Goal: Task Accomplishment & Management: Use online tool/utility

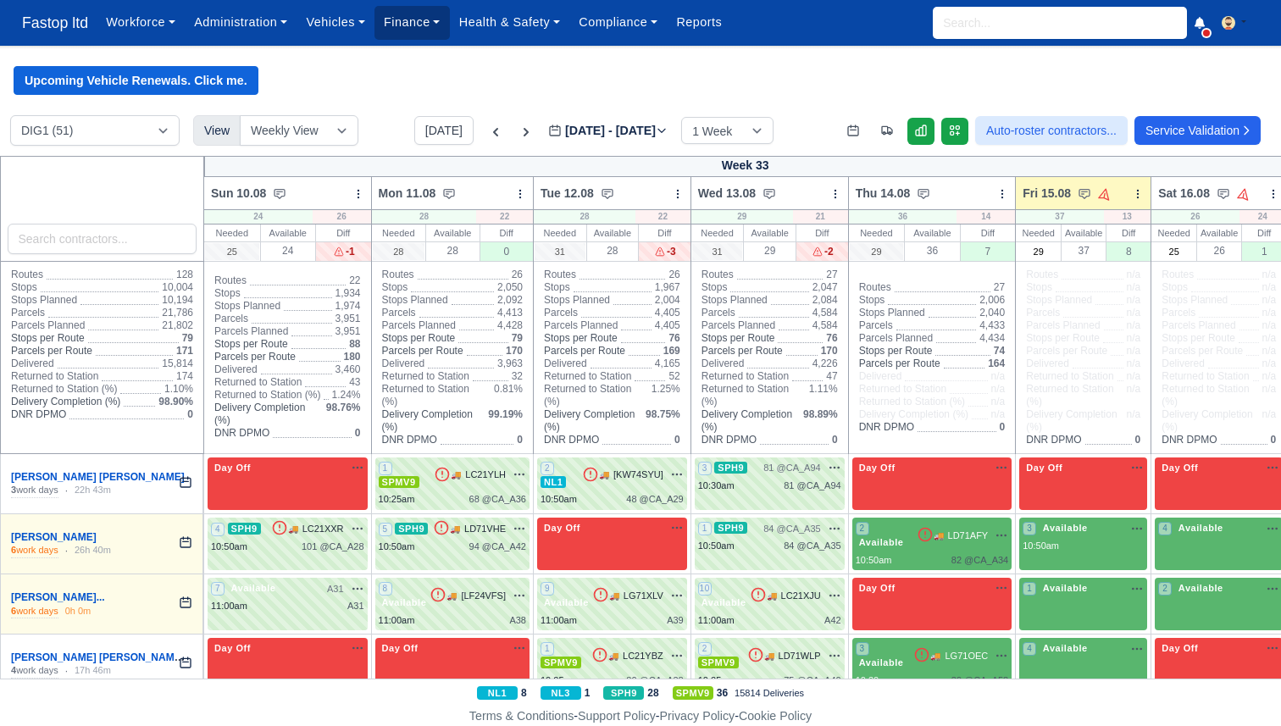
click at [412, 18] on link "Finance" at bounding box center [411, 22] width 75 height 33
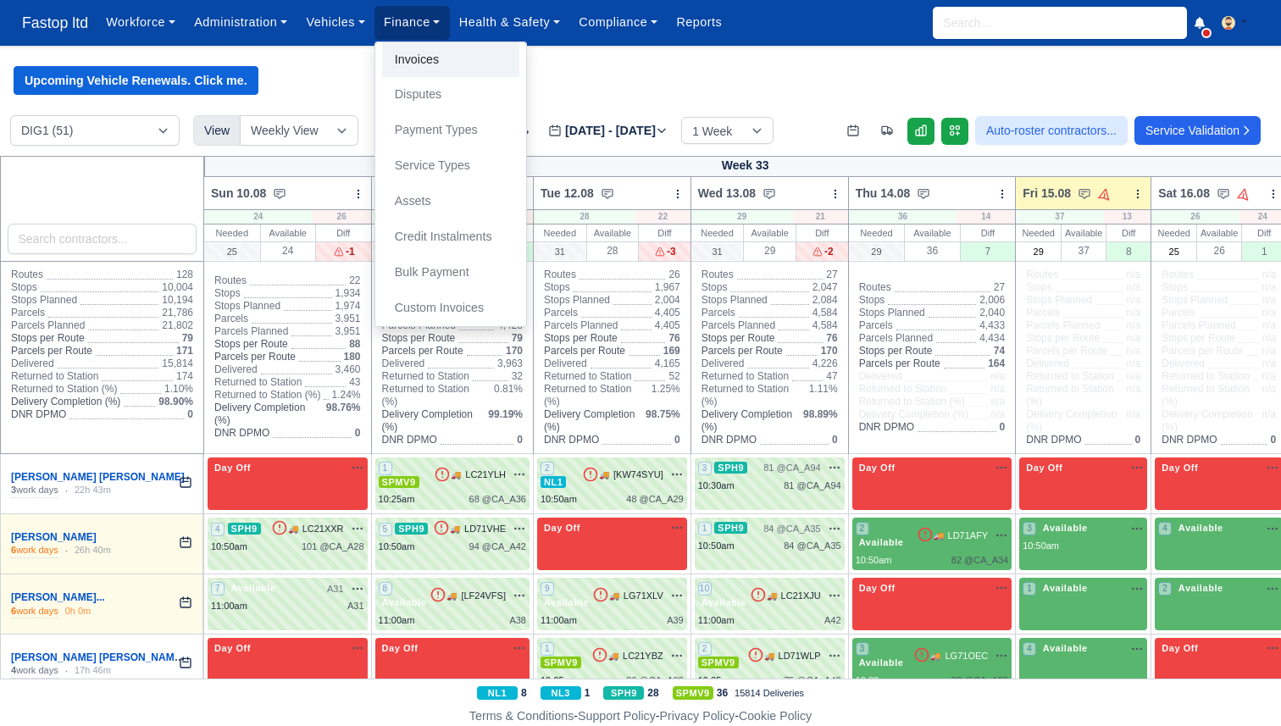
click at [417, 48] on link "Invoices" at bounding box center [450, 60] width 137 height 36
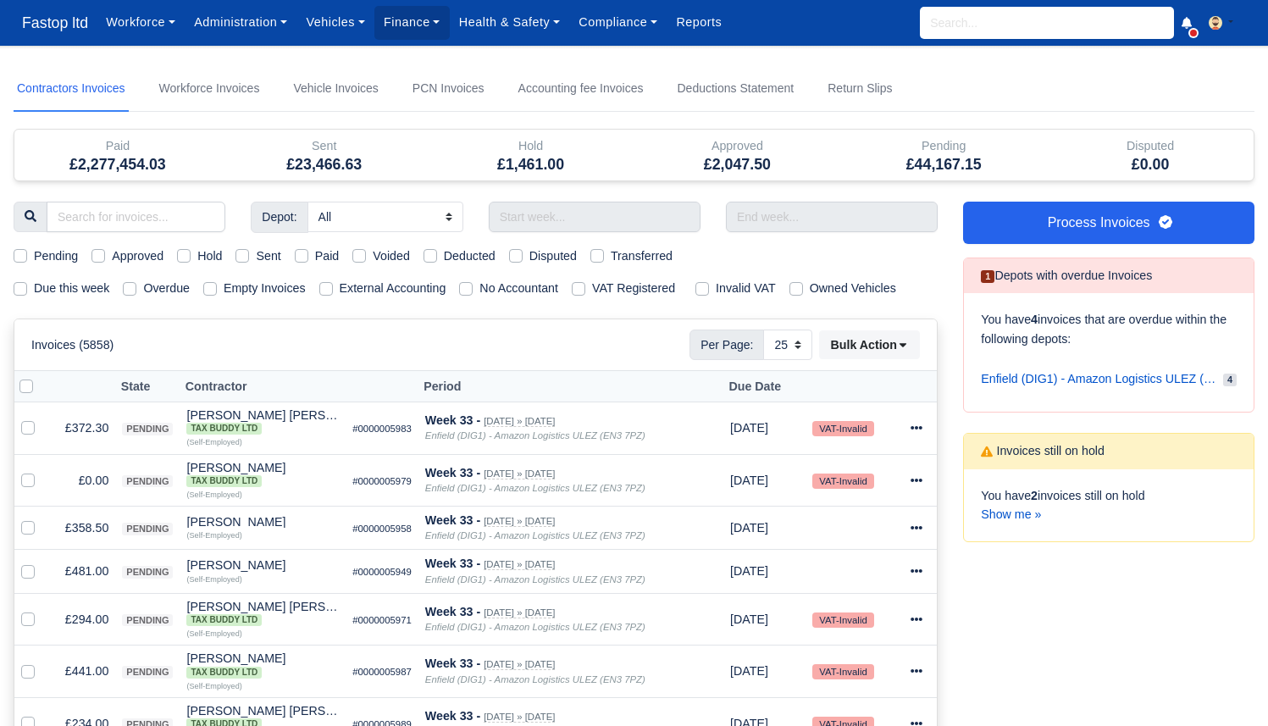
select select "25"
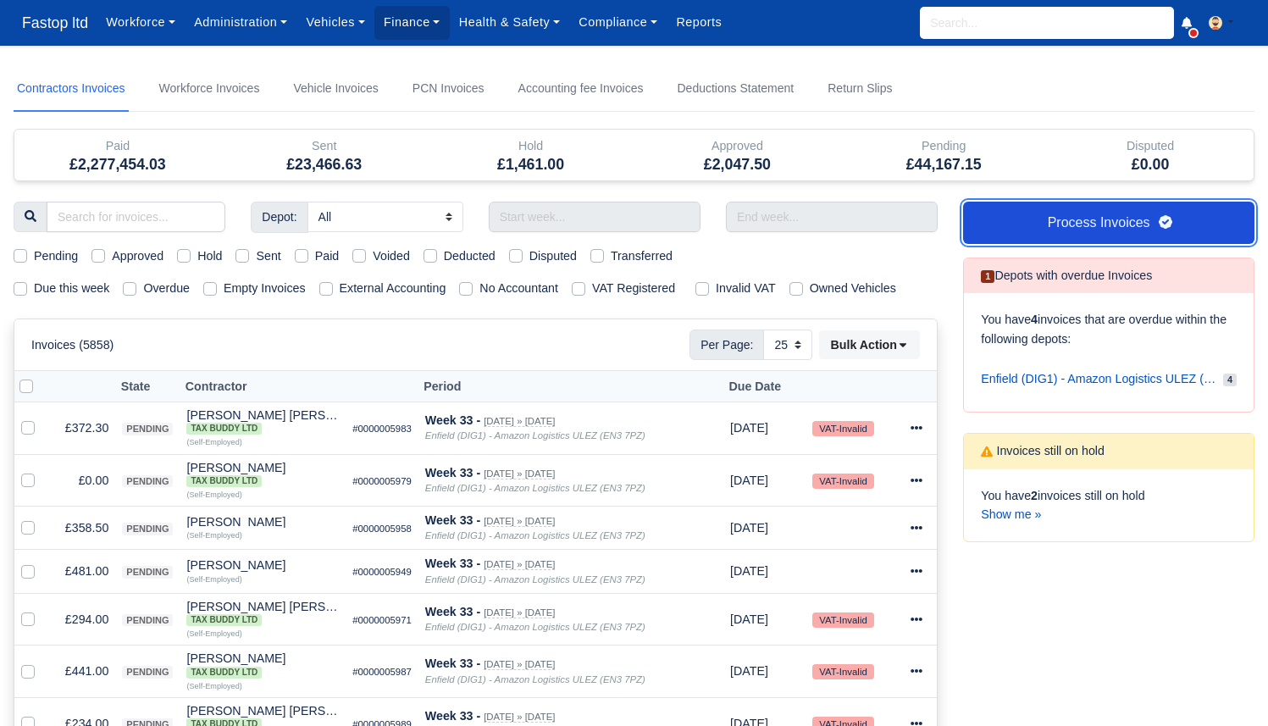
click at [1022, 231] on link "Process Invoices" at bounding box center [1108, 223] width 291 height 42
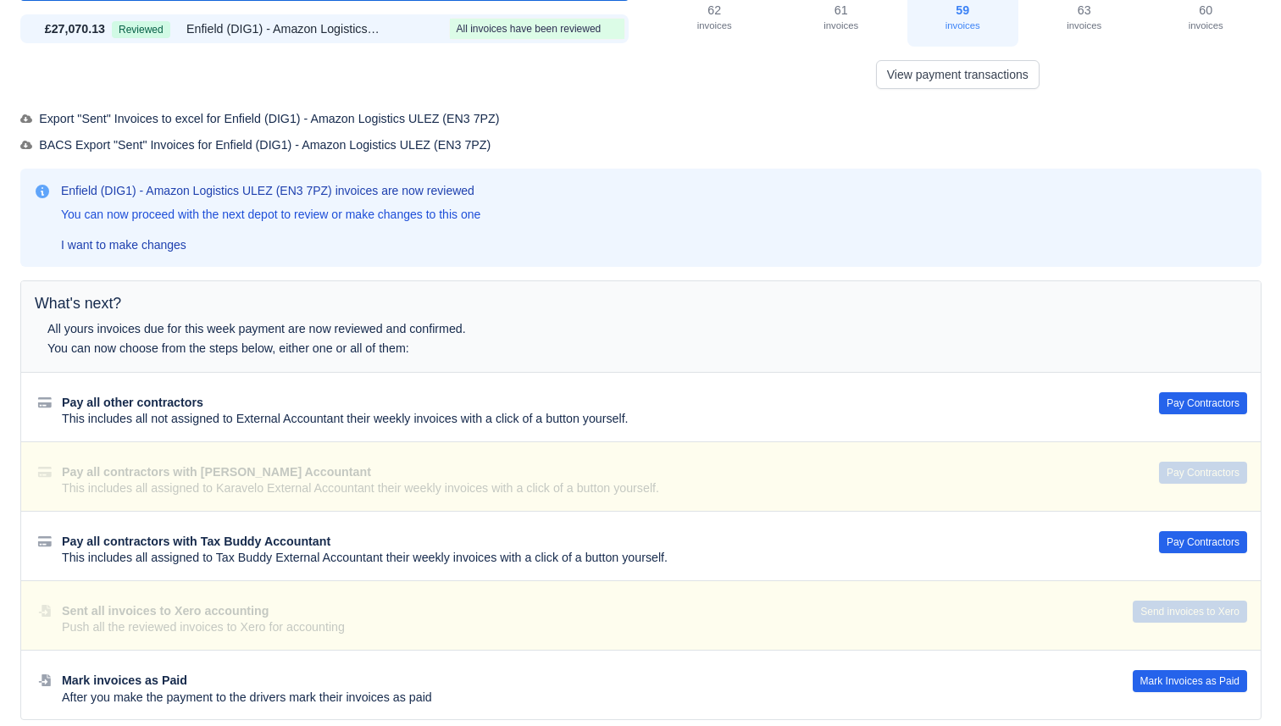
scroll to position [119, 0]
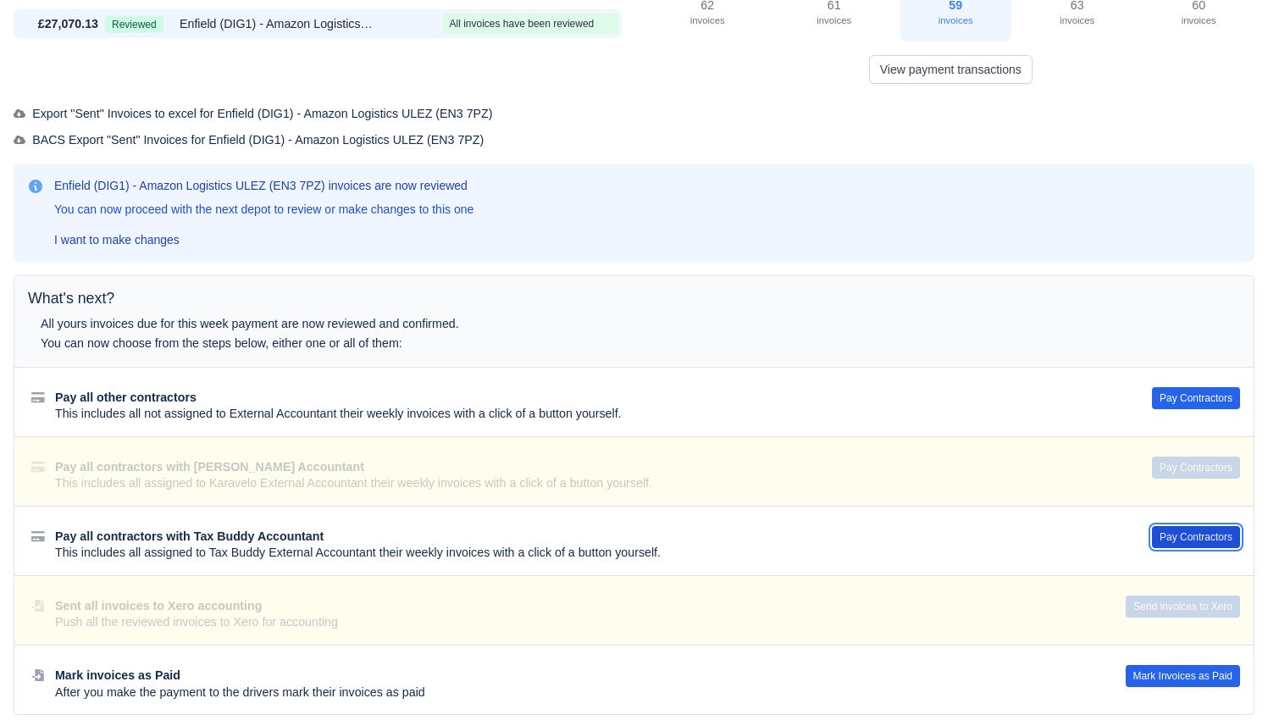
click at [1192, 545] on button "Pay Contractors" at bounding box center [1196, 537] width 88 height 22
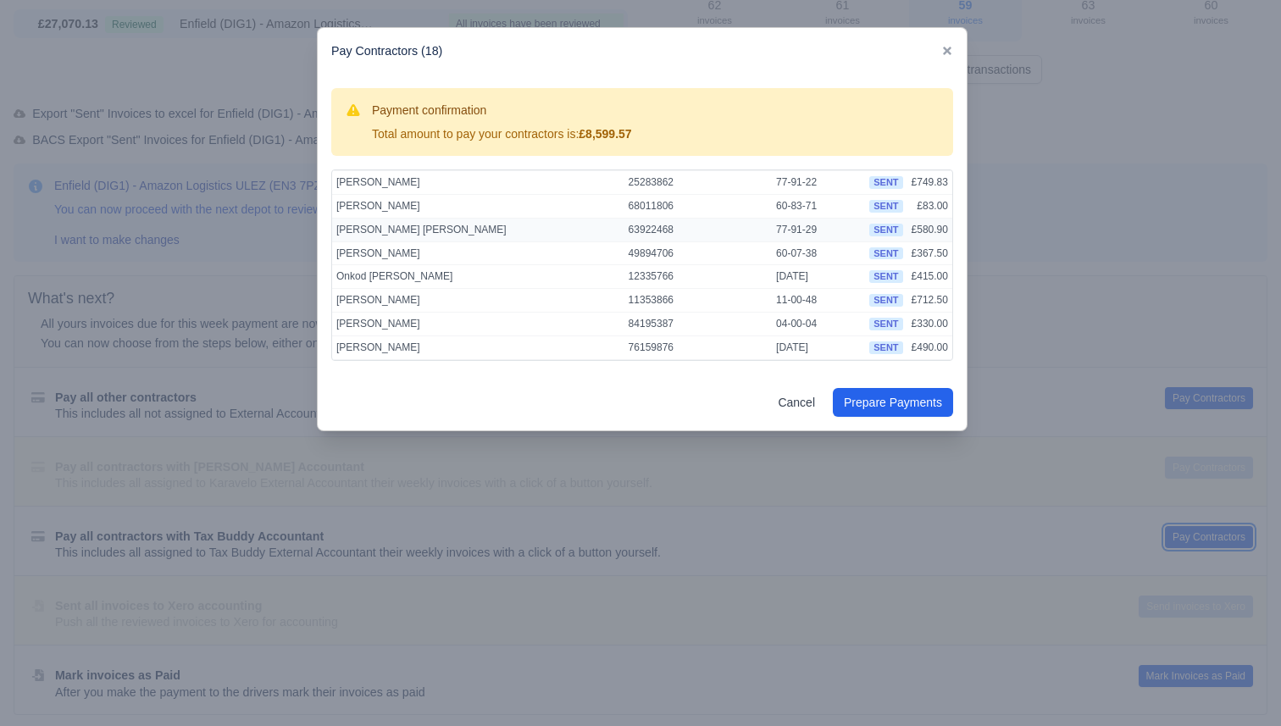
scroll to position [258, 0]
click at [911, 405] on button "Prepare Payments" at bounding box center [893, 402] width 120 height 29
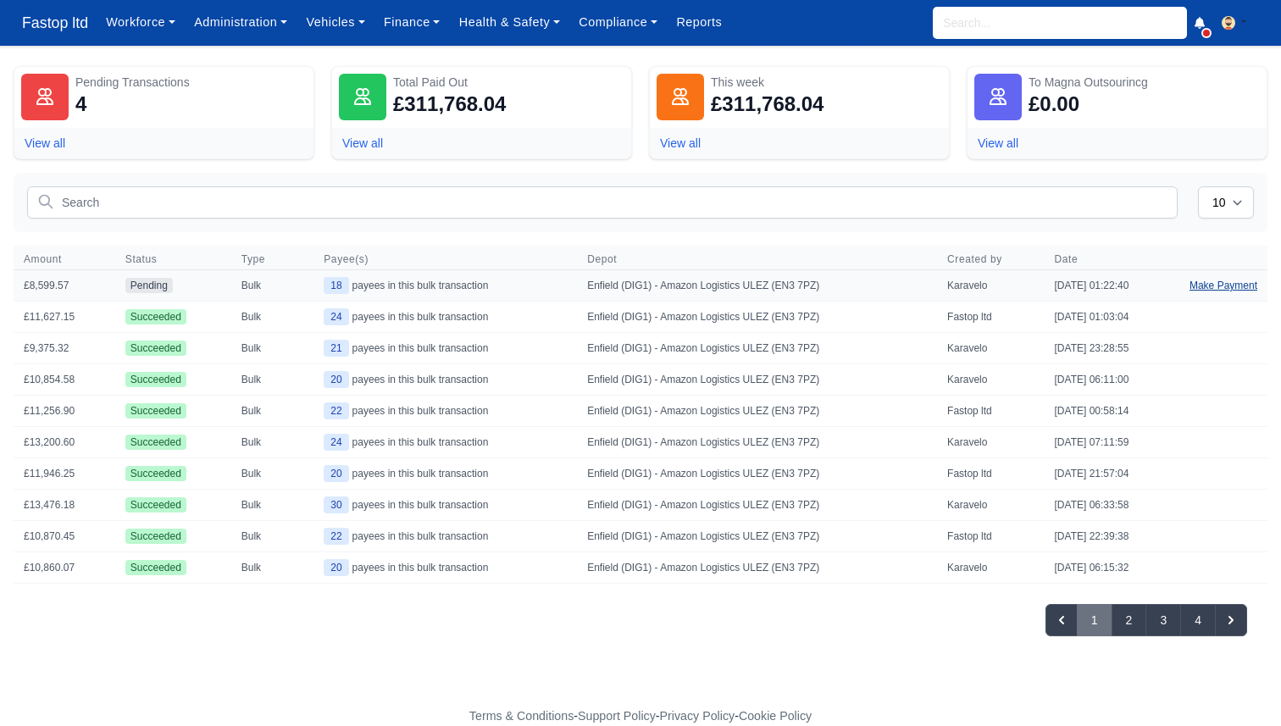
click at [1199, 289] on link "Make Payment" at bounding box center [1223, 285] width 88 height 30
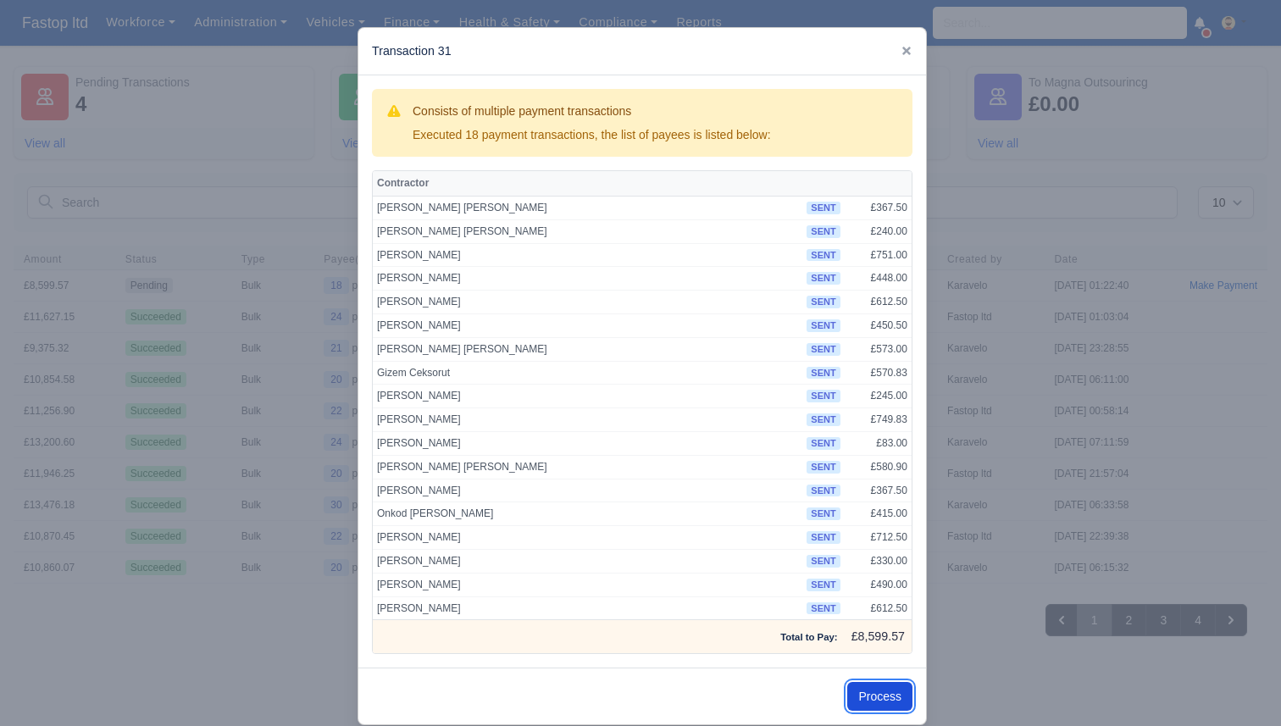
click at [884, 699] on button "Process" at bounding box center [879, 696] width 65 height 29
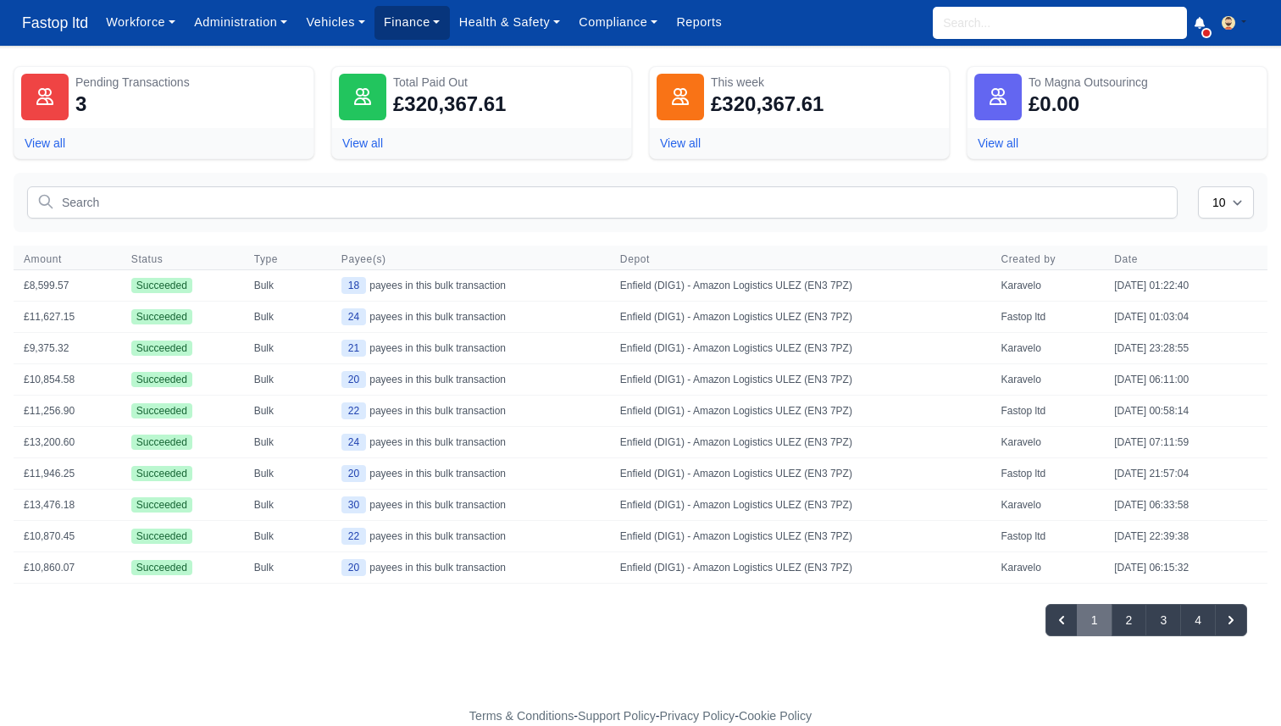
click at [429, 36] on link "Finance" at bounding box center [411, 22] width 75 height 33
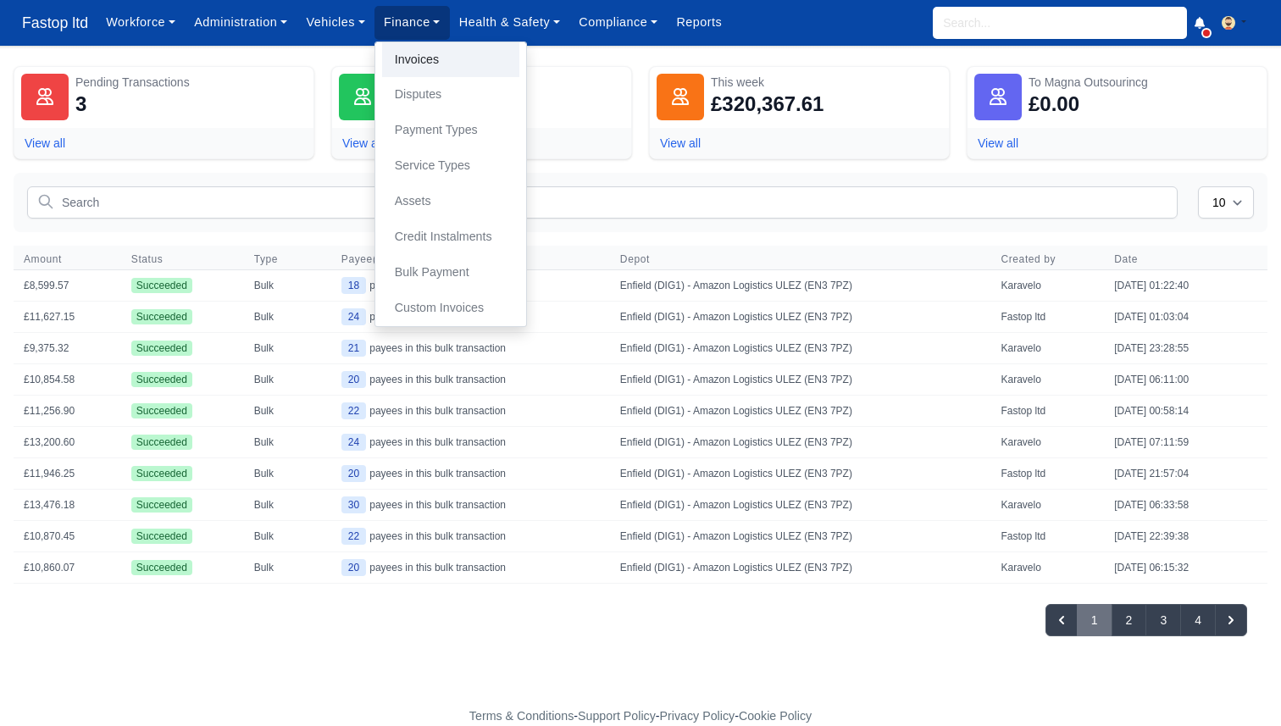
click at [432, 53] on link "Invoices" at bounding box center [450, 60] width 137 height 36
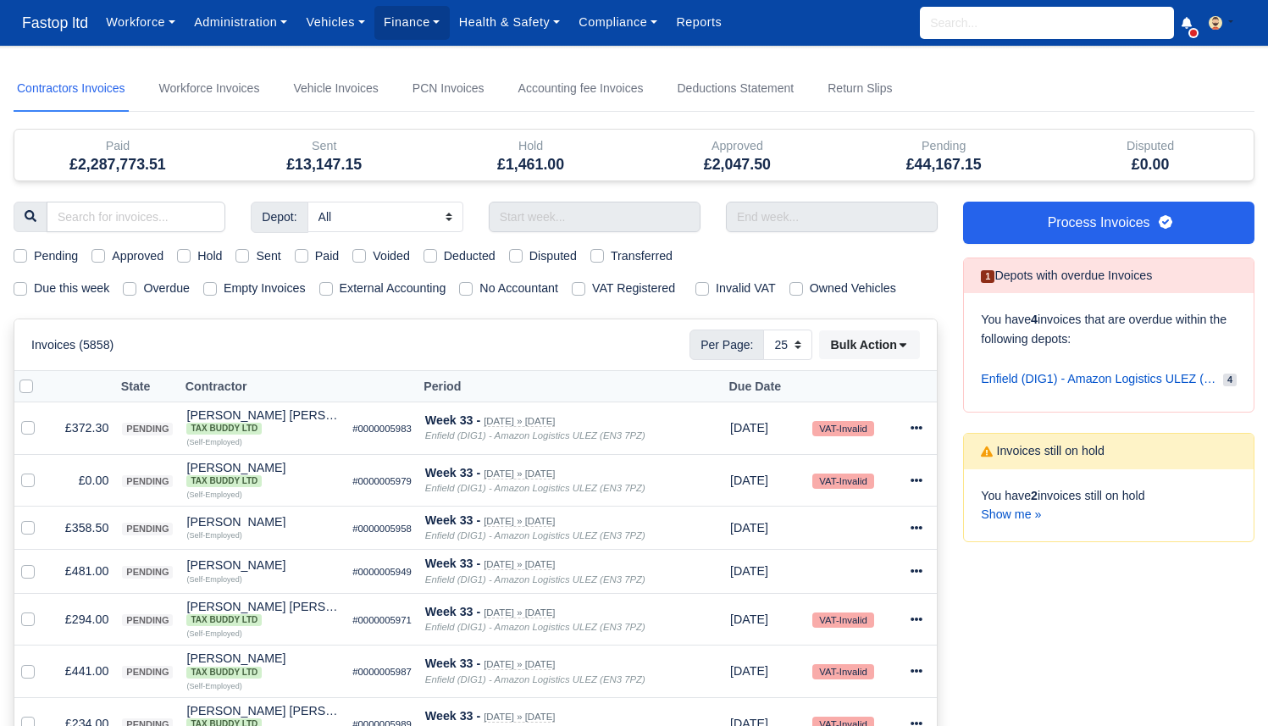
select select "25"
click at [69, 295] on label "Due this week" at bounding box center [71, 288] width 75 height 19
click at [27, 292] on input "Due this week" at bounding box center [21, 286] width 14 height 14
checkbox input "true"
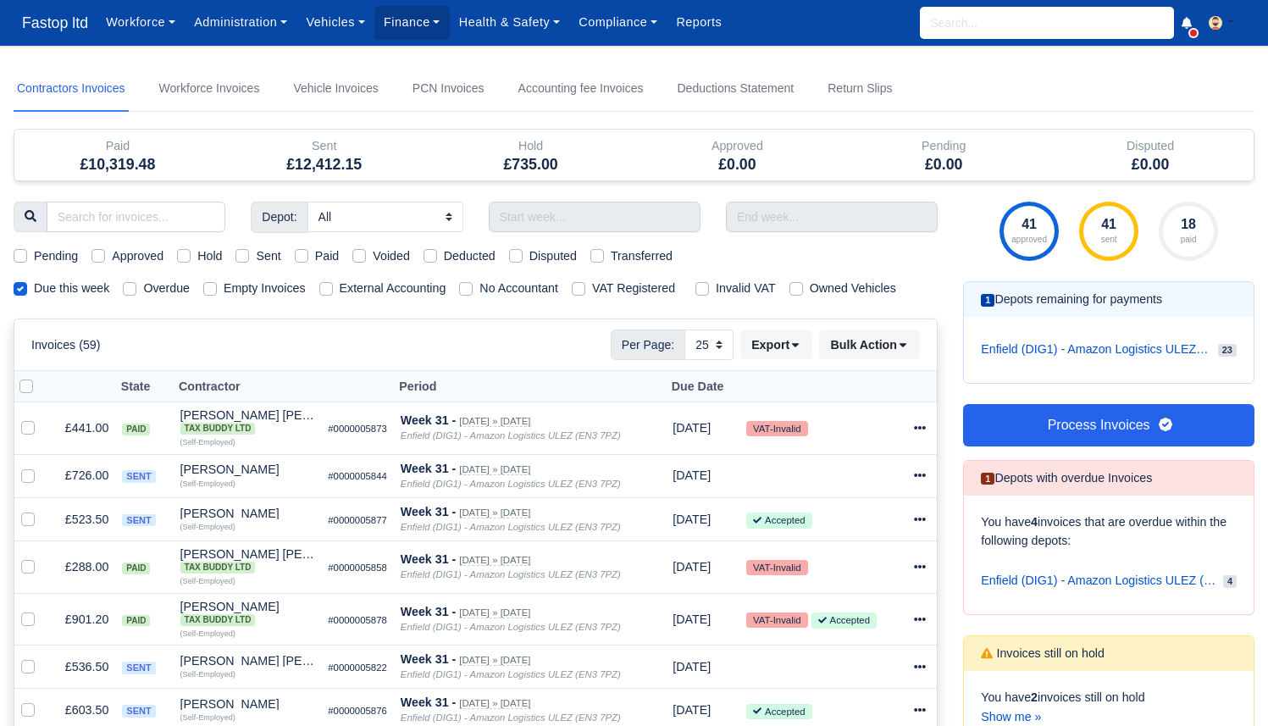
click at [256, 254] on label "Sent" at bounding box center [268, 255] width 25 height 19
click at [249, 254] on input "Sent" at bounding box center [242, 253] width 14 height 14
checkbox input "true"
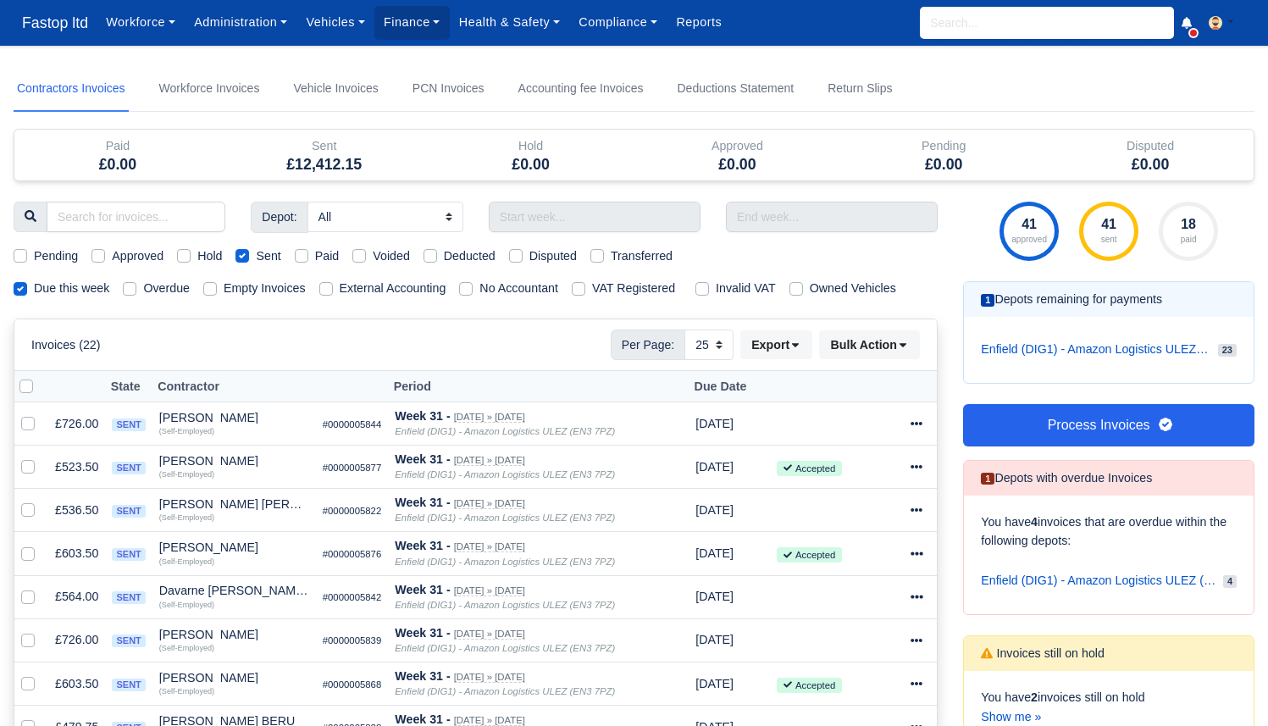
click at [1188, 20] on icon at bounding box center [1187, 23] width 10 height 12
